Goal: Information Seeking & Learning: Learn about a topic

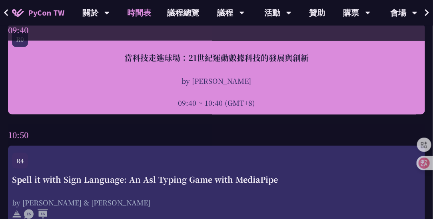
click at [144, 60] on div "當科技走進球場：21世紀運動數據科技的發展與創新" at bounding box center [216, 58] width 409 height 12
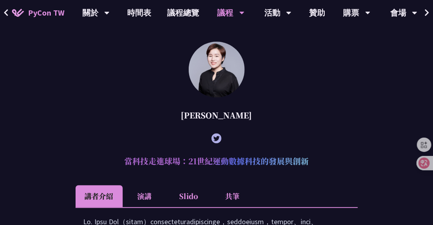
scroll to position [628, 0]
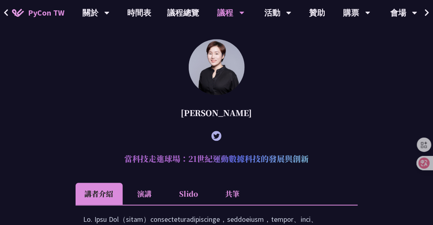
drag, startPoint x: 127, startPoint y: 159, endPoint x: 306, endPoint y: 159, distance: 179.4
click at [306, 159] on h2 "當科技走進球場：21世紀運動數據科技的發展與創新" at bounding box center [217, 159] width 282 height 24
copy h2 "當科技走進球場：21世紀運動數據科技的發展與創新"
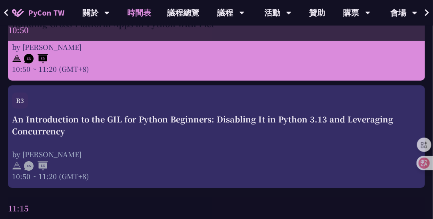
scroll to position [919, 0]
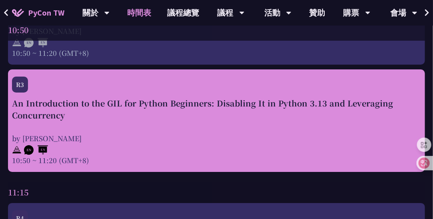
click at [17, 102] on div "An Introduction to the GIL for Python Beginners: Disabling It in Python 3.13 an…" at bounding box center [216, 109] width 409 height 24
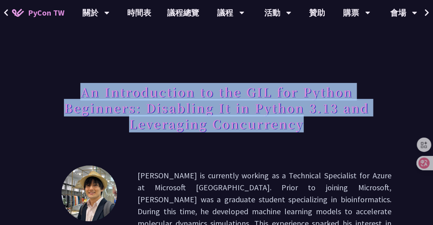
drag, startPoint x: 82, startPoint y: 92, endPoint x: 302, endPoint y: 125, distance: 222.2
click at [302, 125] on h1 "An Introduction to the GIL for Python Beginners: Disabling It in Python 3.13 an…" at bounding box center [217, 108] width 350 height 56
copy h1 "An Introduction to the GIL for Python Beginners: Disabling It in Python 3.13 an…"
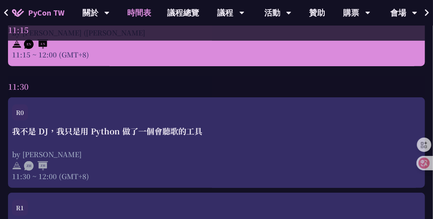
scroll to position [1198, 0]
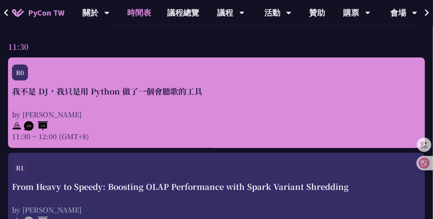
click at [101, 93] on div "我不是 DJ，我只是用 Python 做了一個會聽歌的工具" at bounding box center [216, 91] width 409 height 12
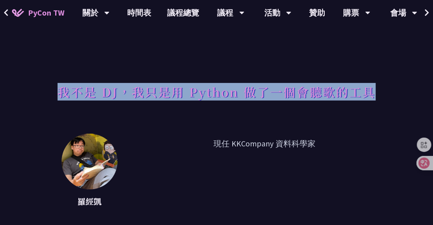
drag, startPoint x: 60, startPoint y: 91, endPoint x: 371, endPoint y: 95, distance: 311.6
click at [371, 95] on h1 "我不是 DJ，我只是用 Python 做了一個會聽歌的工具" at bounding box center [217, 92] width 318 height 24
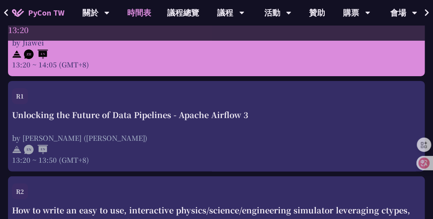
scroll to position [2037, 0]
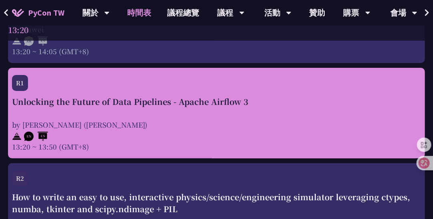
click at [114, 103] on div "Unlocking the Future of Data Pipelines - Apache Airflow 3" at bounding box center [216, 102] width 409 height 12
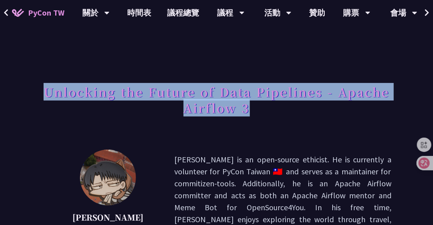
drag, startPoint x: 47, startPoint y: 93, endPoint x: 253, endPoint y: 105, distance: 206.1
click at [253, 105] on h1 "Unlocking the Future of Data Pipelines - Apache Airflow 3" at bounding box center [217, 100] width 350 height 40
copy h1 "Unlocking the Future of Data Pipelines - Apache Airflow 3"
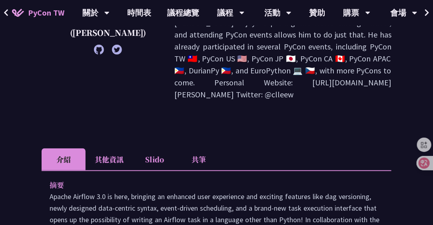
scroll to position [200, 0]
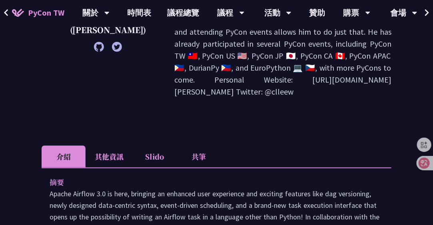
click at [99, 146] on li "其他資訊" at bounding box center [108, 157] width 47 height 22
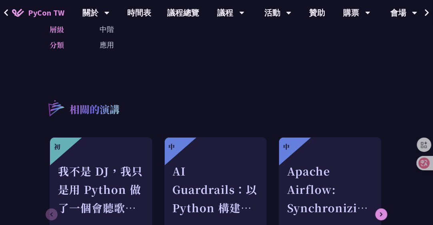
scroll to position [240, 0]
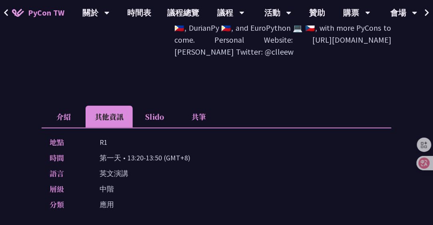
click at [155, 106] on li "Slido" at bounding box center [155, 117] width 44 height 22
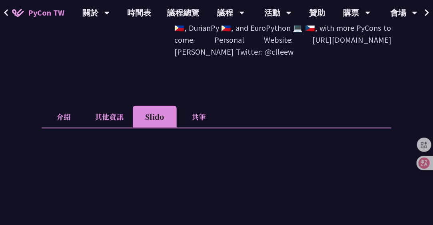
click at [159, 106] on li "Slido" at bounding box center [155, 117] width 44 height 22
click at [199, 106] on li "共筆" at bounding box center [199, 117] width 44 height 22
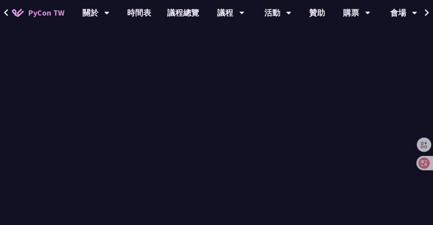
scroll to position [200, 0]
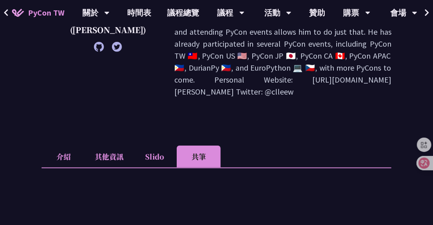
click at [59, 146] on li "介紹" at bounding box center [64, 157] width 44 height 22
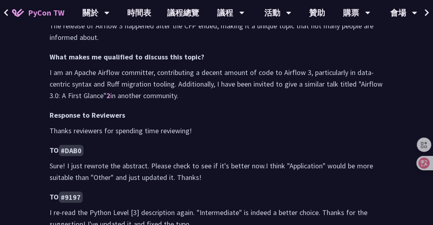
scroll to position [559, 0]
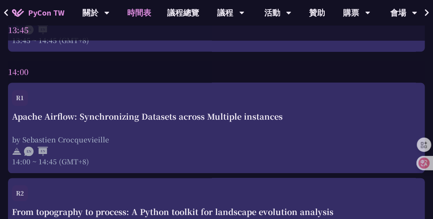
scroll to position [2477, 0]
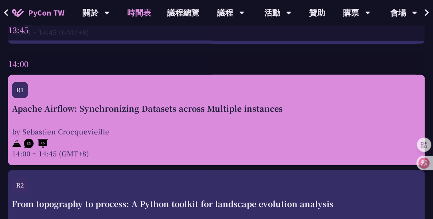
click at [144, 122] on div "Apache Airflow: Synchronizing Datasets across Multiple instances by [PERSON_NAM…" at bounding box center [216, 131] width 409 height 56
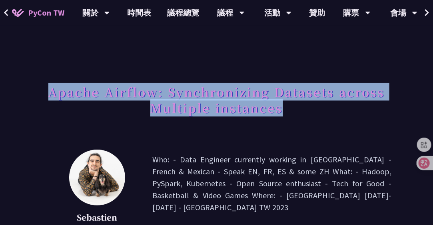
drag, startPoint x: 52, startPoint y: 92, endPoint x: 278, endPoint y: 107, distance: 227.4
click at [280, 107] on h1 "Apache Airflow: Synchronizing Datasets across Multiple instances" at bounding box center [217, 100] width 350 height 40
copy h1 "Apache Airflow: Synchronizing Datasets across Multiple instances"
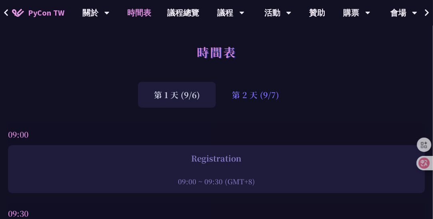
click at [257, 93] on div "第 2 天 (9/7)" at bounding box center [255, 95] width 79 height 26
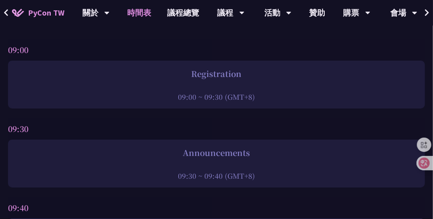
scroll to position [200, 0]
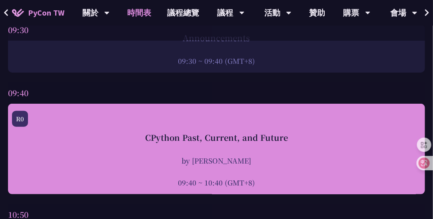
click at [173, 136] on div "CPython Past, Current, and Future" at bounding box center [216, 138] width 409 height 12
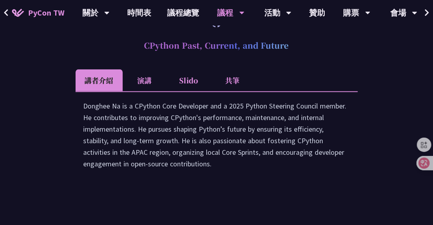
scroll to position [1267, 0]
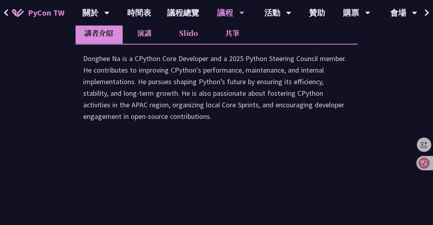
drag, startPoint x: 146, startPoint y: 77, endPoint x: 289, endPoint y: 80, distance: 143.1
copy h2 "CPython Past, Current, and Future"
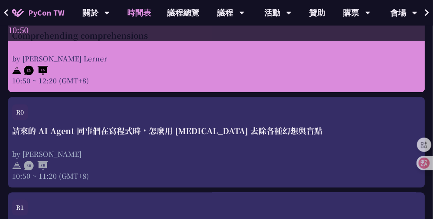
scroll to position [559, 0]
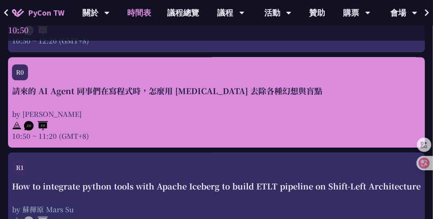
click at [25, 91] on div "請來的 AI Agent 同事們在寫程式時，怎麼用 [MEDICAL_DATA] 去除各種幻想與盲點" at bounding box center [216, 91] width 409 height 12
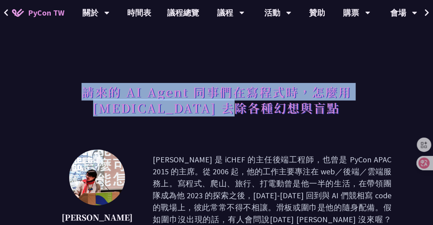
drag, startPoint x: 47, startPoint y: 92, endPoint x: 260, endPoint y: 107, distance: 213.1
click at [260, 107] on h1 "請來的 AI Agent 同事們在寫程式時，怎麼用 [MEDICAL_DATA] 去除各種幻想與盲點" at bounding box center [217, 100] width 350 height 40
copy h1 "請來的 AI Agent 同事們在寫程式時，怎麼用 [MEDICAL_DATA] 去除各種幻想與盲點"
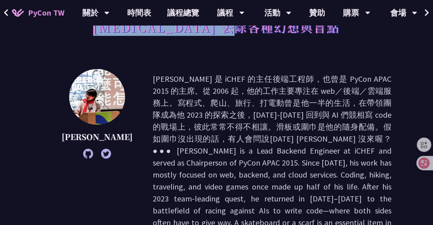
scroll to position [200, 0]
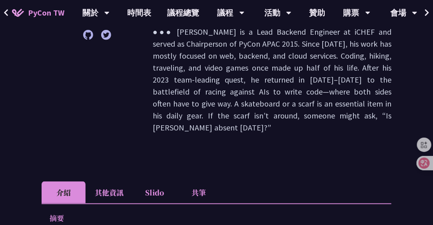
click at [99, 182] on li "其他資訊" at bounding box center [108, 193] width 47 height 22
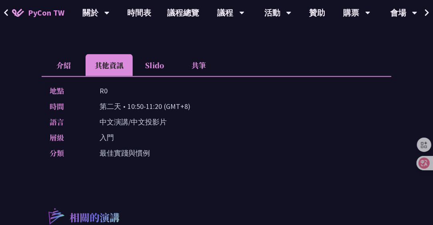
scroll to position [320, 0]
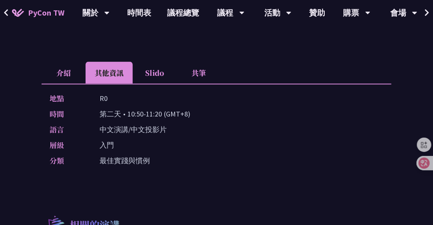
click at [201, 62] on li "共筆" at bounding box center [199, 73] width 44 height 22
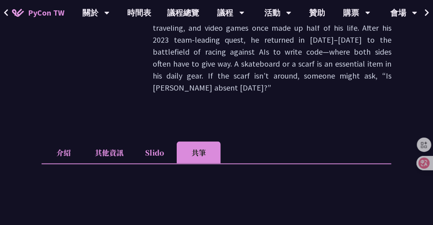
scroll to position [280, 0]
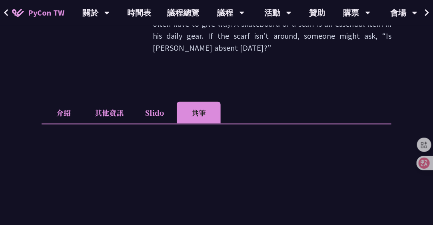
click at [161, 102] on li "Slido" at bounding box center [155, 113] width 44 height 22
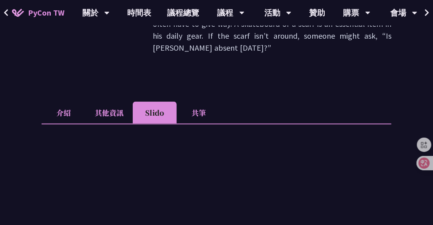
click at [111, 102] on li "其他資訊" at bounding box center [108, 113] width 47 height 22
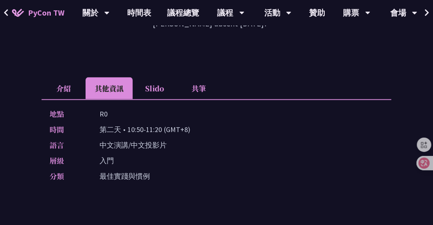
scroll to position [200, 0]
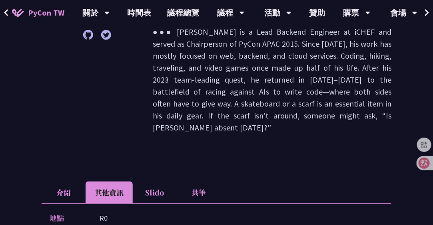
click at [64, 182] on li "介紹" at bounding box center [64, 193] width 44 height 22
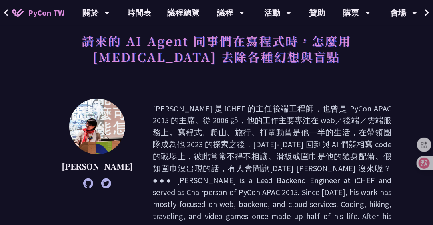
scroll to position [40, 0]
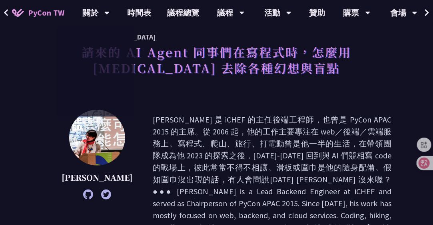
click at [227, 80] on div "請來的 AI Agent 同事們在寫程式時，怎麼用 [MEDICAL_DATA] 去除各種幻想與盲點" at bounding box center [217, 69] width 350 height 58
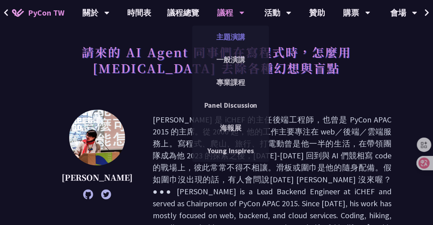
click at [233, 38] on link "主題演講" at bounding box center [230, 37] width 77 height 19
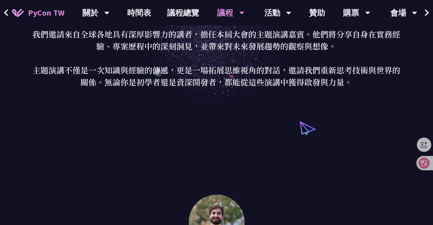
scroll to position [160, 0]
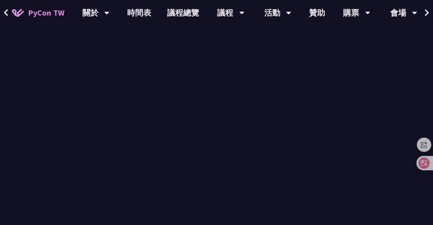
scroll to position [40, 0]
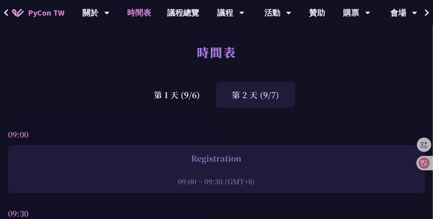
click at [247, 93] on div "第 2 天 (9/7)" at bounding box center [255, 95] width 79 height 26
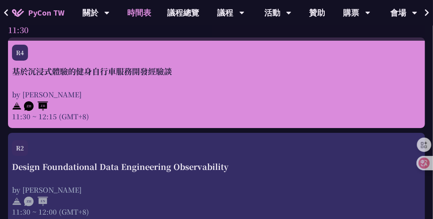
scroll to position [999, 0]
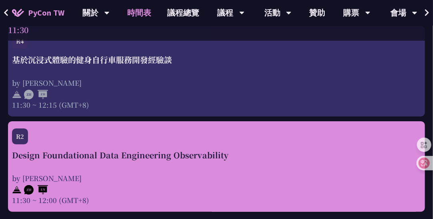
click at [170, 147] on div "R2" at bounding box center [216, 139] width 409 height 21
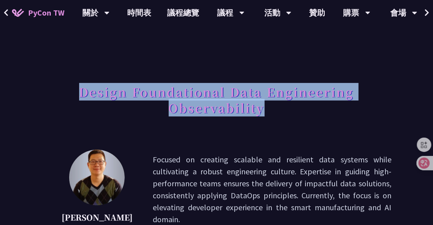
drag, startPoint x: 81, startPoint y: 94, endPoint x: 264, endPoint y: 107, distance: 182.6
click at [264, 107] on h1 "Design Foundational Data Engineering Observability" at bounding box center [217, 100] width 350 height 40
copy h1 "Design Foundational Data Engineering Observability"
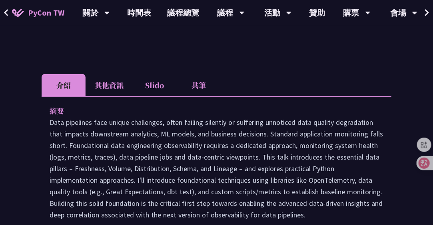
scroll to position [200, 0]
click at [110, 85] on li "其他資訊" at bounding box center [108, 85] width 47 height 22
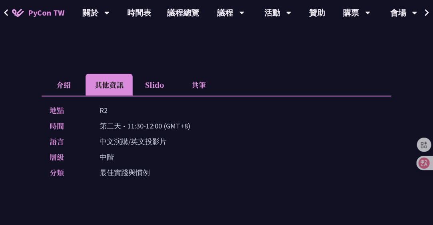
click at [201, 84] on li "共筆" at bounding box center [199, 85] width 44 height 22
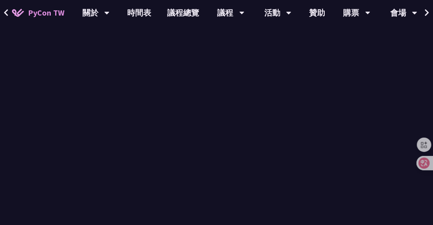
scroll to position [360, 0]
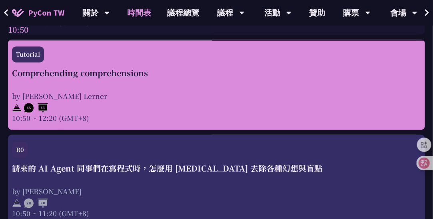
scroll to position [559, 0]
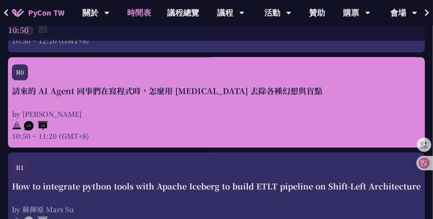
click at [245, 96] on div "請來的 AI Agent 同事們在寫程式時，怎麼用 [MEDICAL_DATA] 去除各種幻想與盲點" at bounding box center [216, 91] width 409 height 12
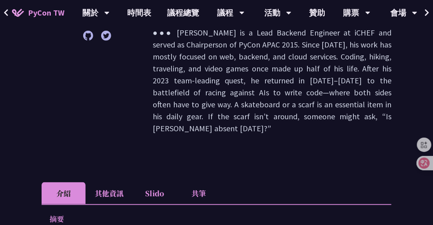
scroll to position [200, 0]
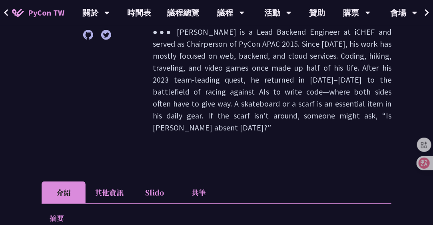
click at [199, 182] on li "共筆" at bounding box center [199, 193] width 44 height 22
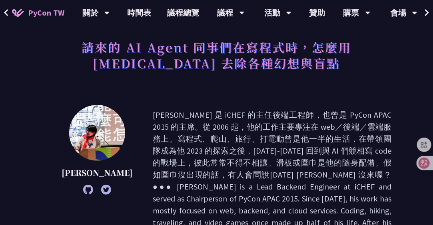
scroll to position [0, 0]
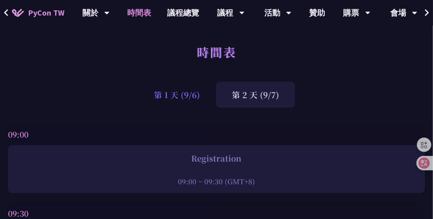
click at [179, 95] on div "第 1 天 (9/6)" at bounding box center [177, 95] width 78 height 26
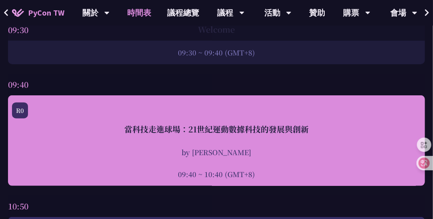
scroll to position [240, 0]
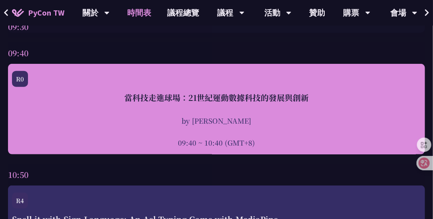
click at [197, 98] on div "當科技走進球場：21世紀運動數據科技的發展與創新" at bounding box center [216, 98] width 409 height 12
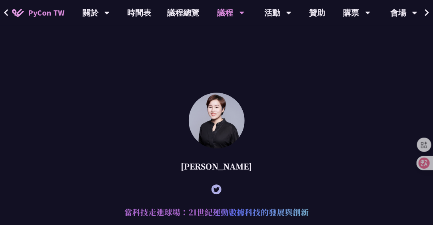
scroll to position [748, 0]
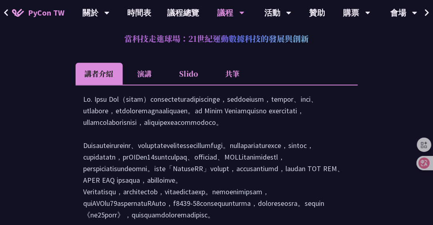
click at [236, 74] on li "共筆" at bounding box center [233, 74] width 44 height 22
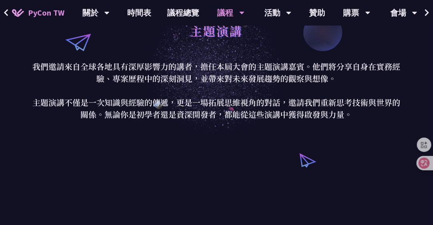
scroll to position [29, 0]
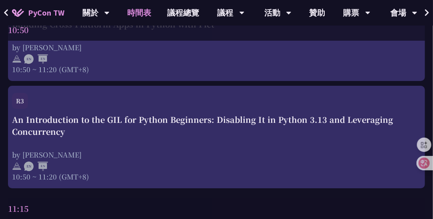
scroll to position [918, 0]
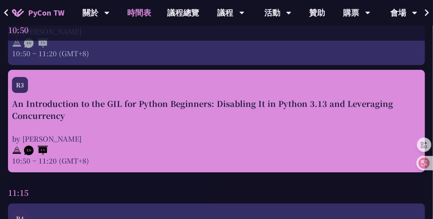
click at [153, 103] on div "An Introduction to the GIL for Python Beginners: Disabling It in Python 3.13 an…" at bounding box center [216, 110] width 409 height 24
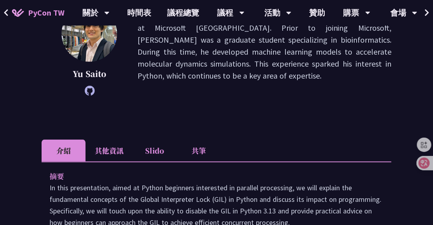
scroll to position [240, 0]
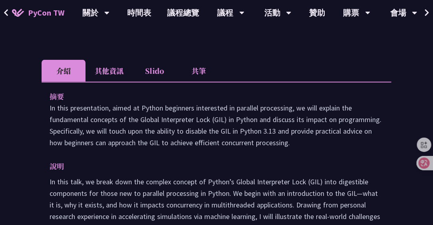
click at [109, 74] on li "其他資訊" at bounding box center [108, 71] width 47 height 22
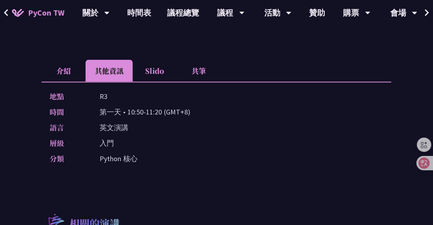
click at [68, 72] on li "介紹" at bounding box center [64, 71] width 44 height 22
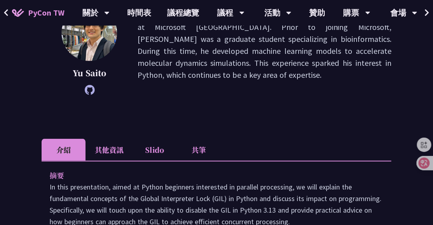
scroll to position [160, 0]
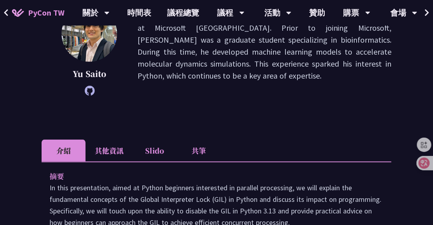
click at [196, 149] on li "共筆" at bounding box center [199, 151] width 44 height 22
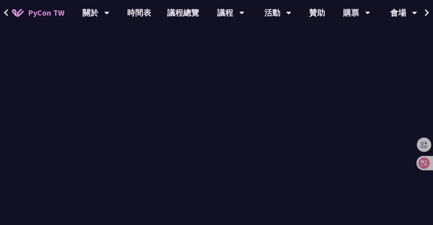
scroll to position [439, 0]
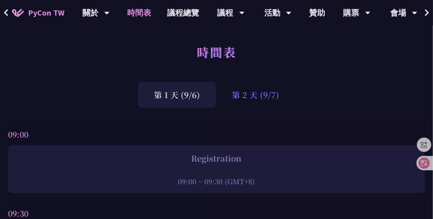
click at [260, 97] on div "第 2 天 (9/7)" at bounding box center [255, 95] width 79 height 26
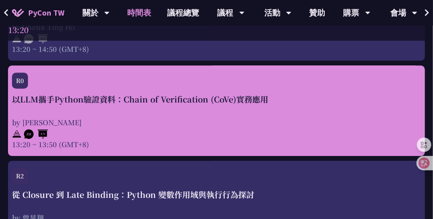
scroll to position [1718, 0]
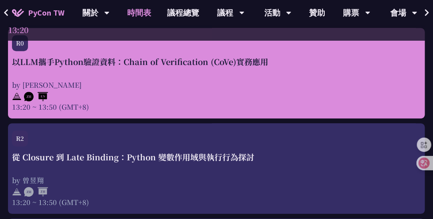
click at [25, 63] on div "以LLM攜手Python驗證資料：Chain of Verification (CoVe)實務應用" at bounding box center [216, 62] width 409 height 12
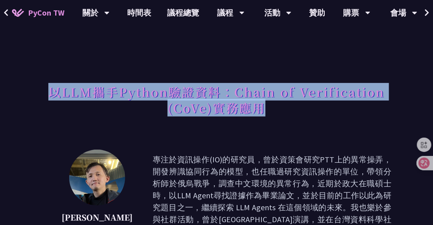
drag, startPoint x: 50, startPoint y: 93, endPoint x: 262, endPoint y: 108, distance: 212.7
click at [262, 108] on h1 "以LLM攜手Python驗證資料：Chain of Verification (CoVe)實務應用" at bounding box center [217, 100] width 350 height 40
copy h1 "以LLM攜手Python驗證資料：Chain of Verification (CoVe)實務應用"
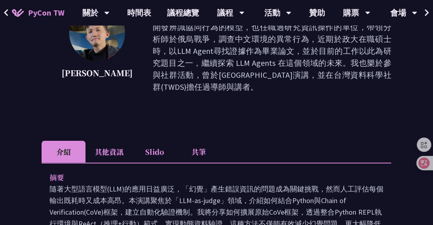
scroll to position [120, 0]
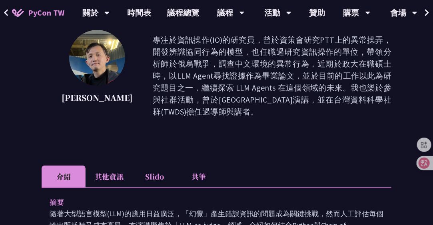
click at [156, 167] on li "Slido" at bounding box center [155, 177] width 44 height 22
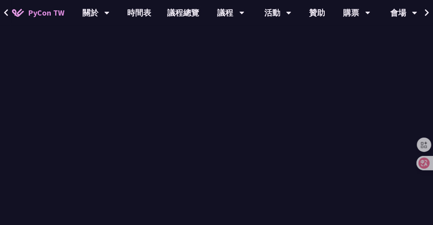
scroll to position [360, 0]
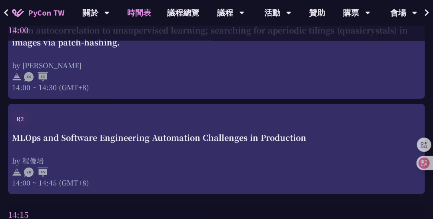
scroll to position [2277, 0]
